Goal: Task Accomplishment & Management: Complete application form

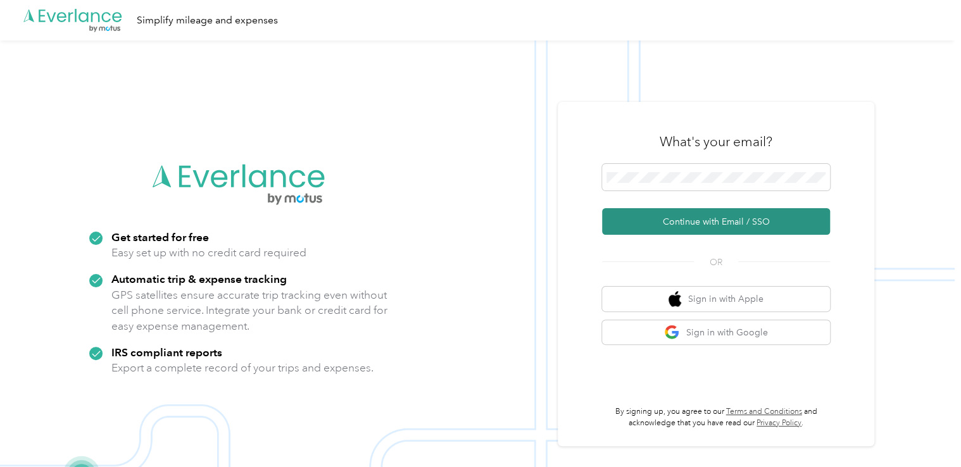
click at [686, 223] on button "Continue with Email / SSO" at bounding box center [716, 221] width 228 height 27
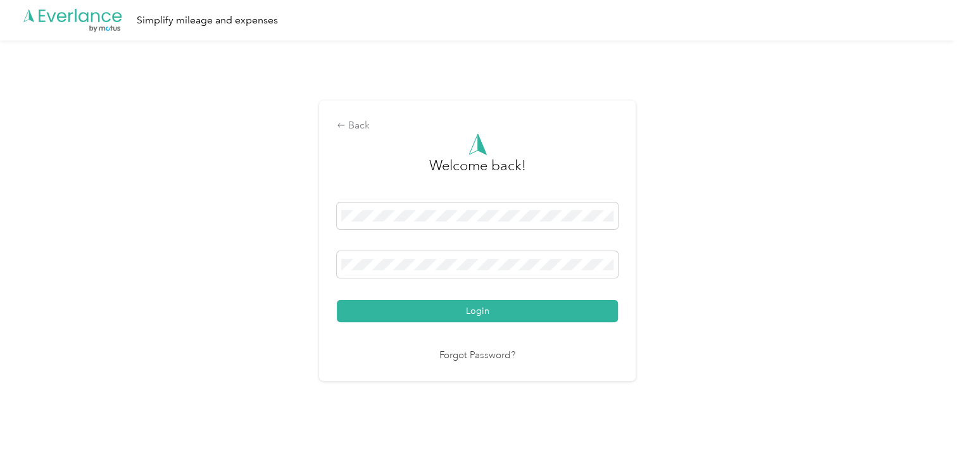
click at [469, 305] on button "Login" at bounding box center [477, 311] width 281 height 22
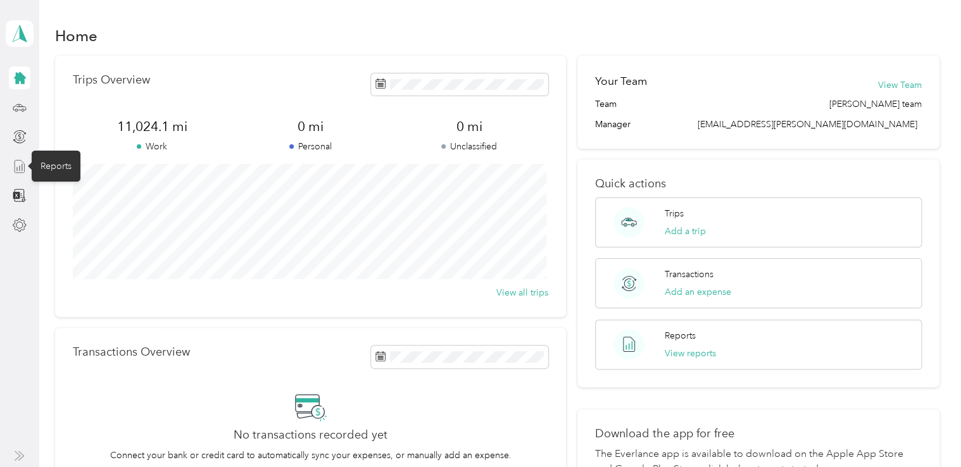
click at [22, 171] on icon at bounding box center [20, 167] width 14 height 14
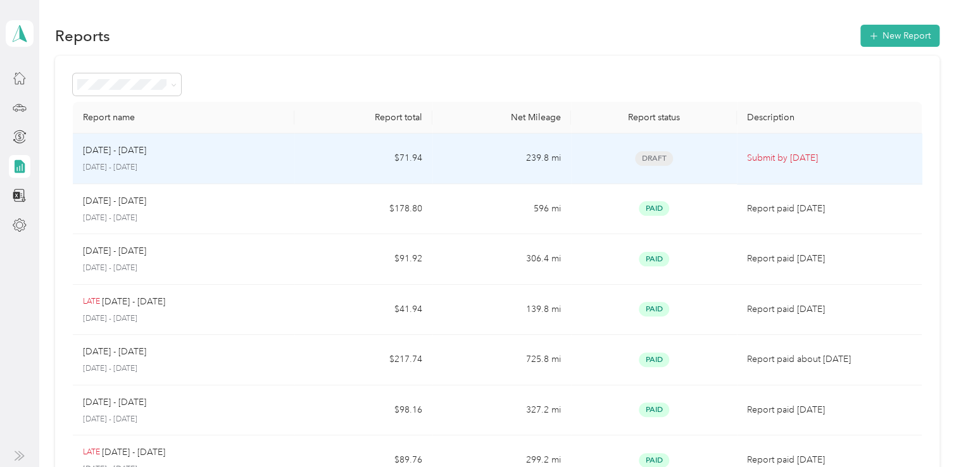
click at [274, 153] on div "[DATE] - [DATE]" at bounding box center [183, 151] width 201 height 14
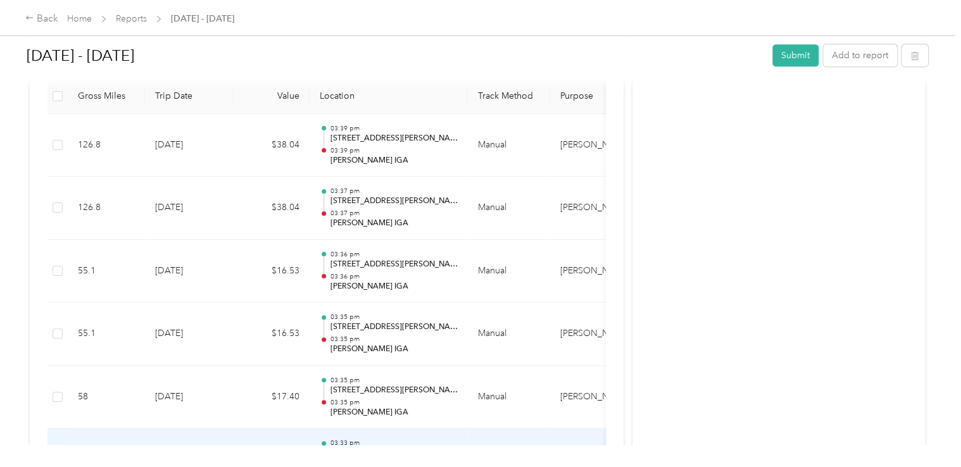
scroll to position [199, 0]
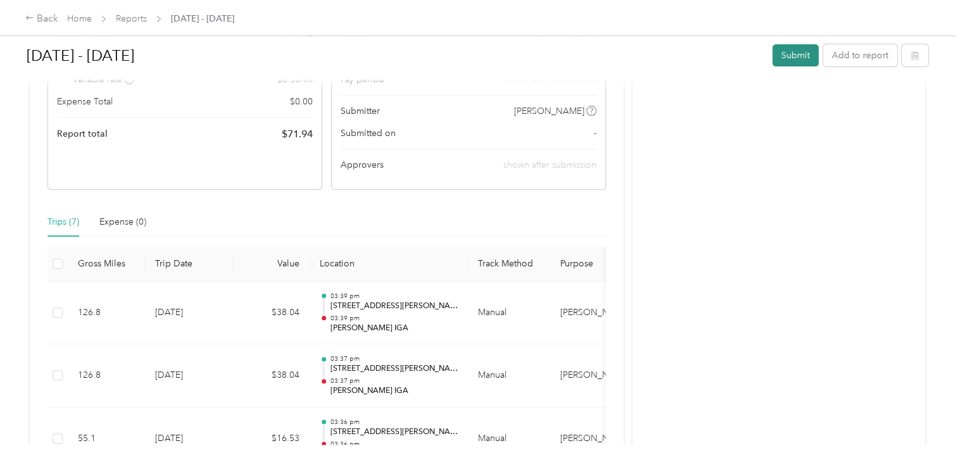
click at [795, 55] on button "Submit" at bounding box center [795, 55] width 46 height 22
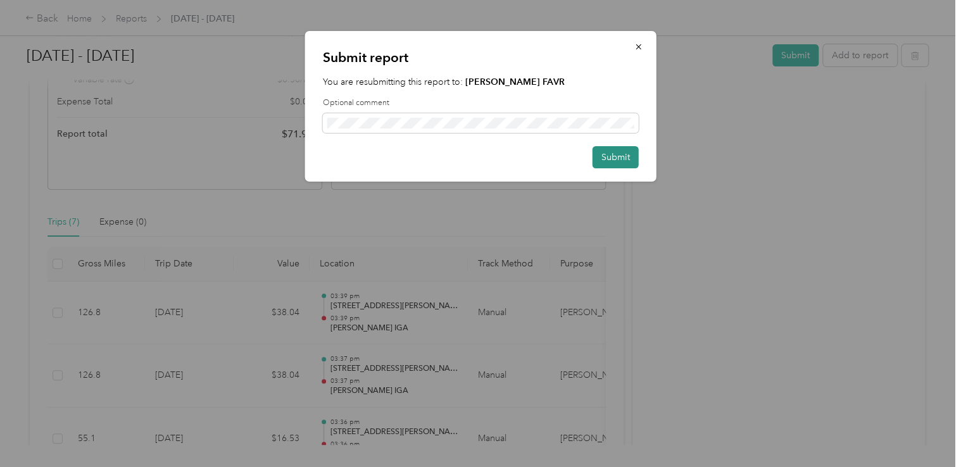
click at [623, 161] on button "Submit" at bounding box center [616, 157] width 46 height 22
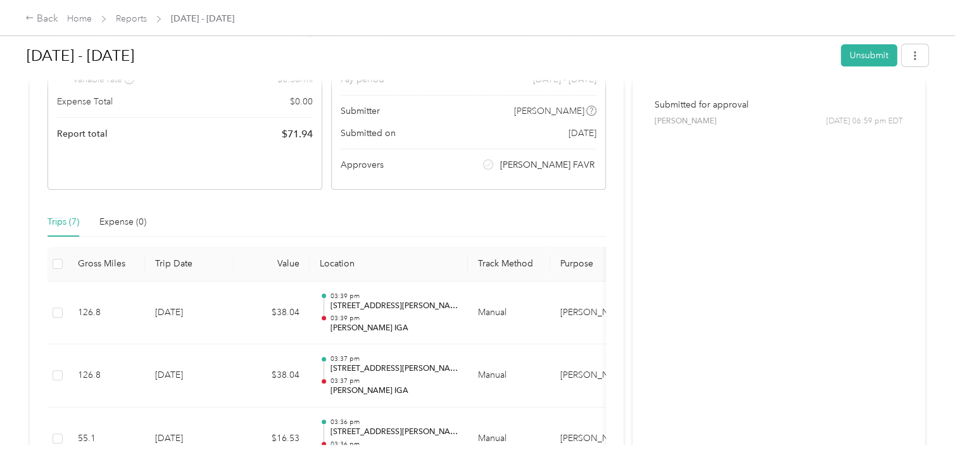
scroll to position [0, 0]
